Goal: Information Seeking & Learning: Learn about a topic

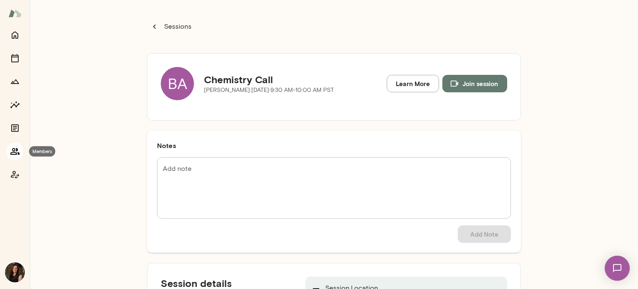
click at [15, 150] on icon "Members" at bounding box center [15, 151] width 10 height 10
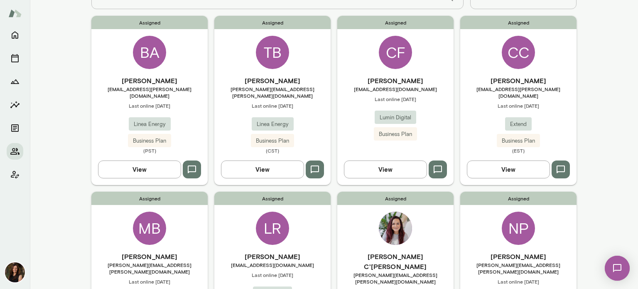
scroll to position [71, 0]
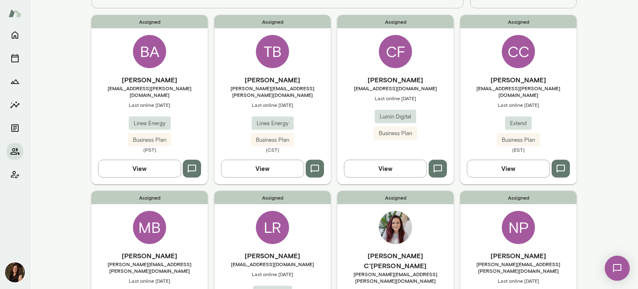
click at [237, 169] on button "View" at bounding box center [262, 167] width 83 height 17
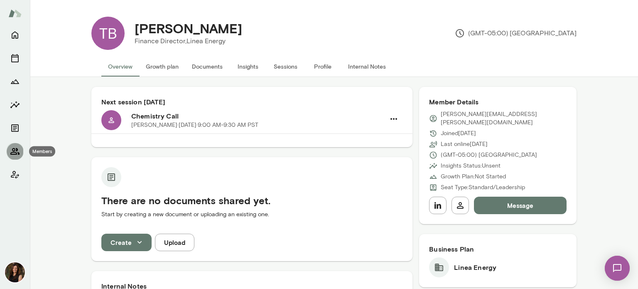
click at [15, 150] on icon "Members" at bounding box center [14, 151] width 9 height 7
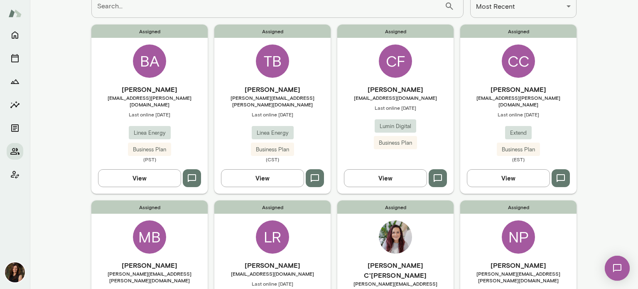
scroll to position [61, 0]
click at [367, 171] on button "View" at bounding box center [385, 177] width 83 height 17
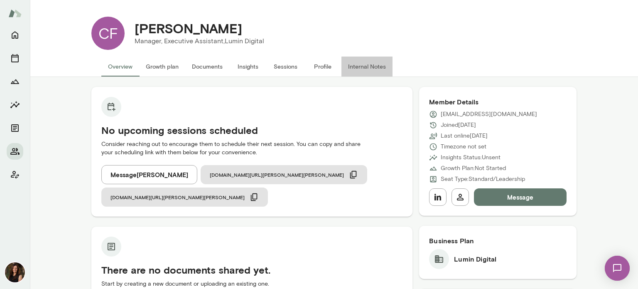
click at [366, 66] on button "Internal Notes" at bounding box center [366, 66] width 51 height 20
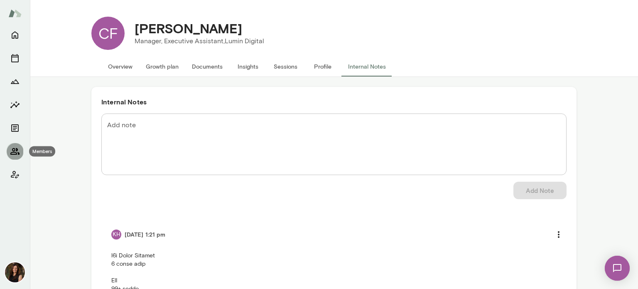
click at [11, 153] on icon "Members" at bounding box center [14, 151] width 9 height 7
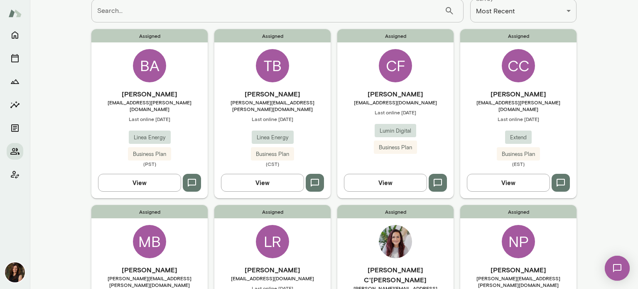
scroll to position [60, 0]
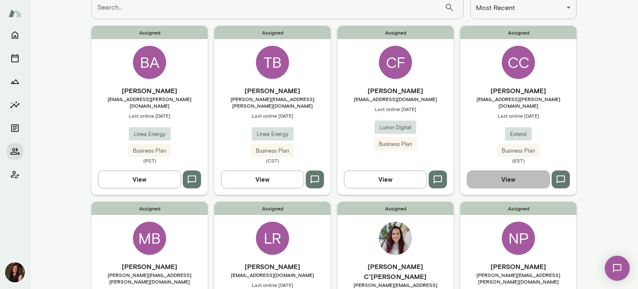
click at [486, 170] on button "View" at bounding box center [508, 178] width 83 height 17
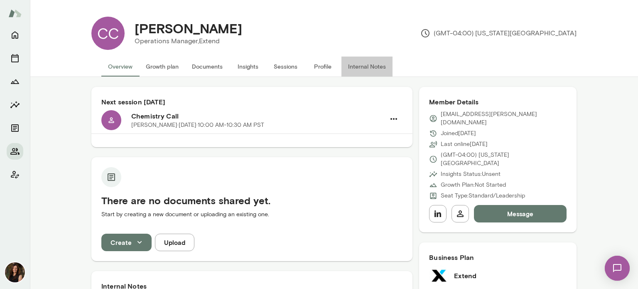
click at [351, 68] on button "Internal Notes" at bounding box center [366, 66] width 51 height 20
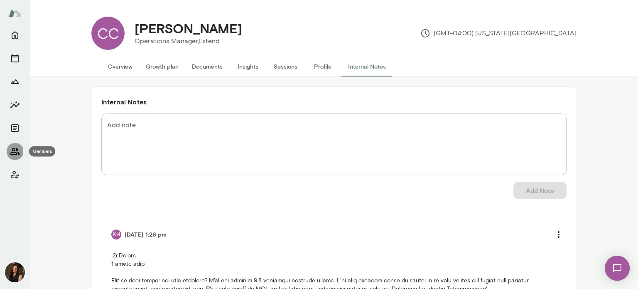
click at [15, 149] on icon "Members" at bounding box center [14, 151] width 9 height 7
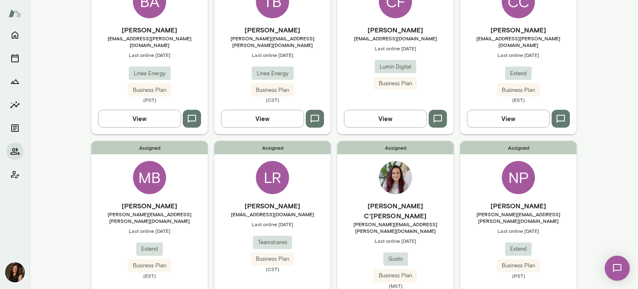
scroll to position [121, 0]
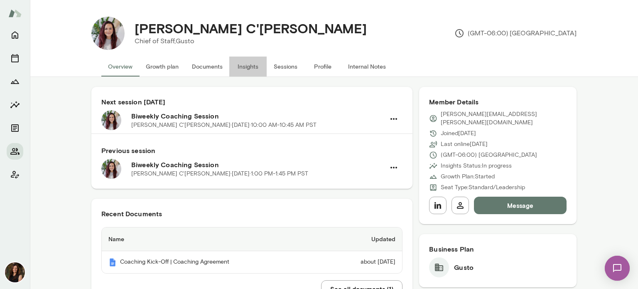
click at [247, 68] on button "Insights" at bounding box center [247, 66] width 37 height 20
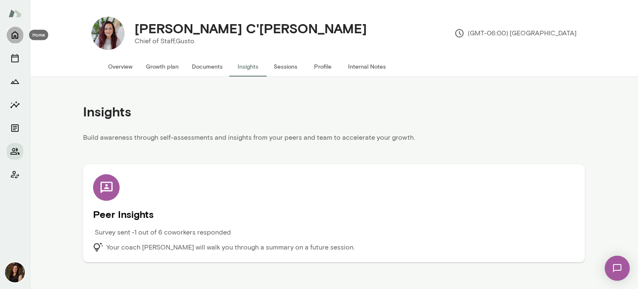
click at [12, 36] on icon "Home" at bounding box center [15, 35] width 10 height 10
